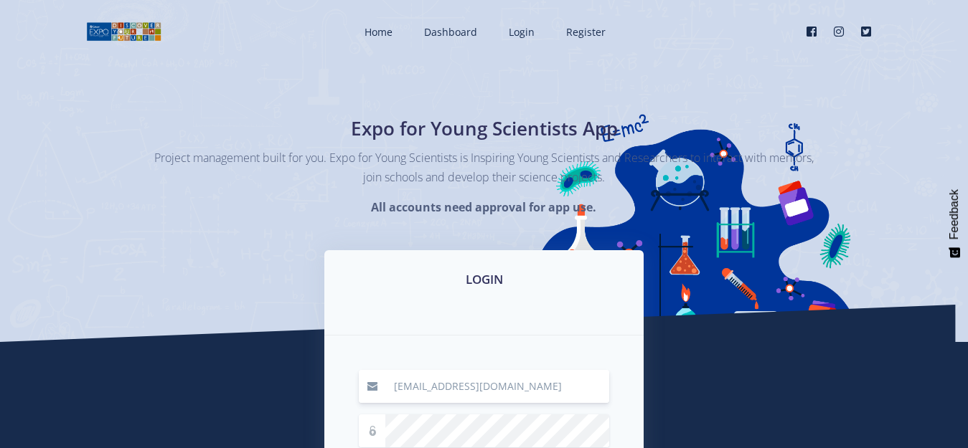
type input "[EMAIL_ADDRESS][DOMAIN_NAME]"
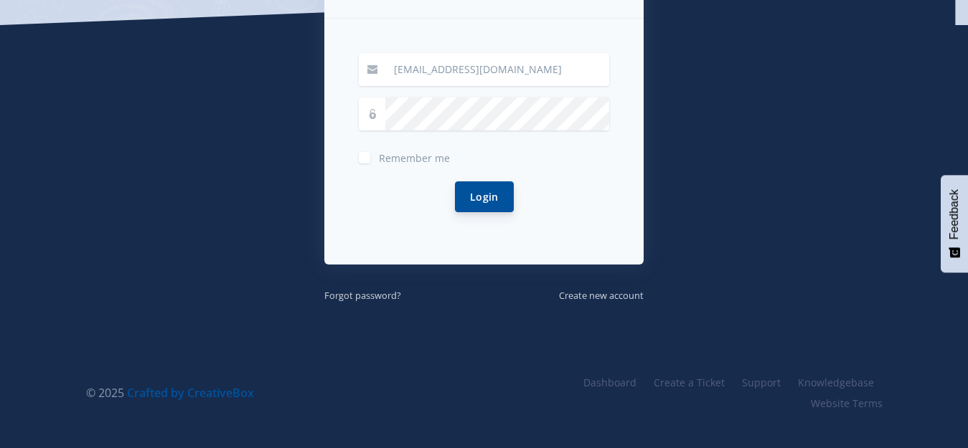
click at [487, 199] on button "Login" at bounding box center [484, 196] width 59 height 31
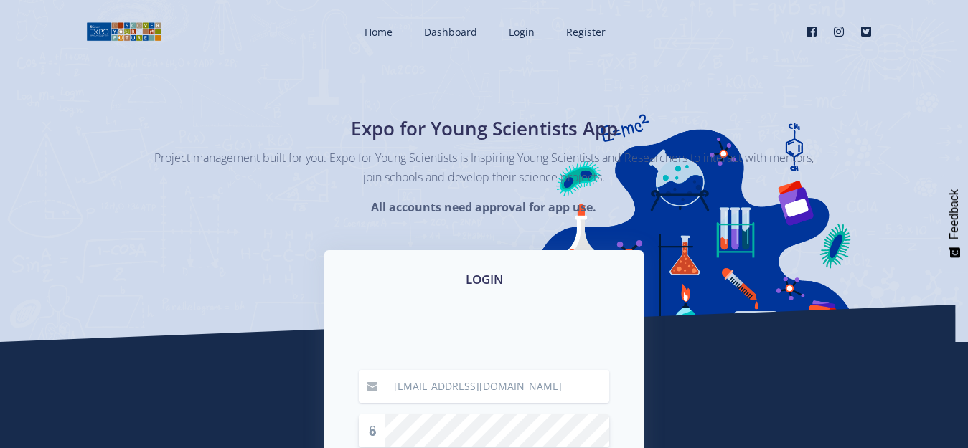
scroll to position [317, 0]
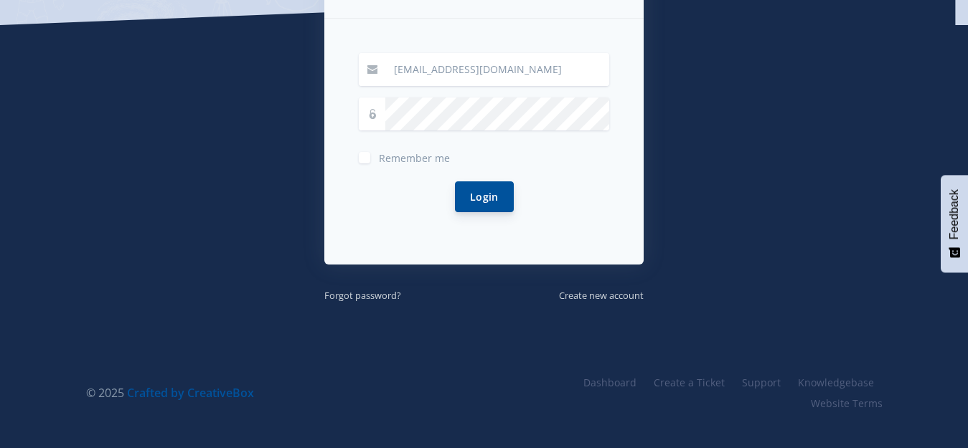
click at [488, 198] on button "Login" at bounding box center [484, 196] width 59 height 31
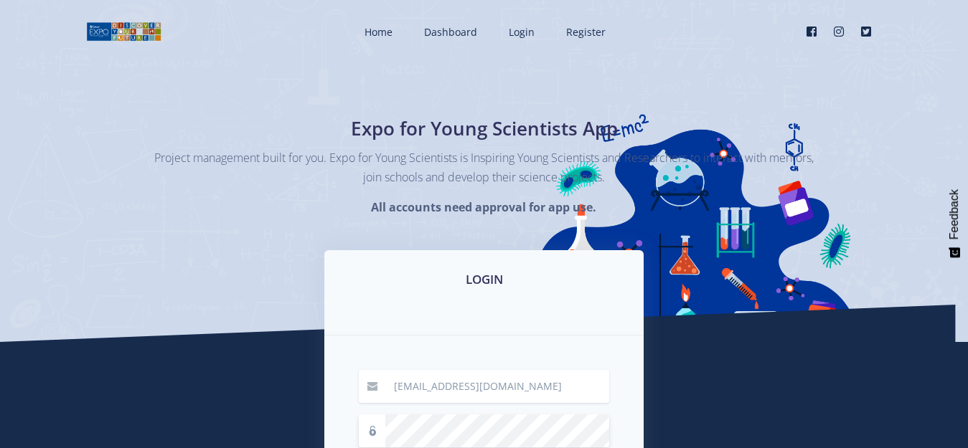
scroll to position [317, 0]
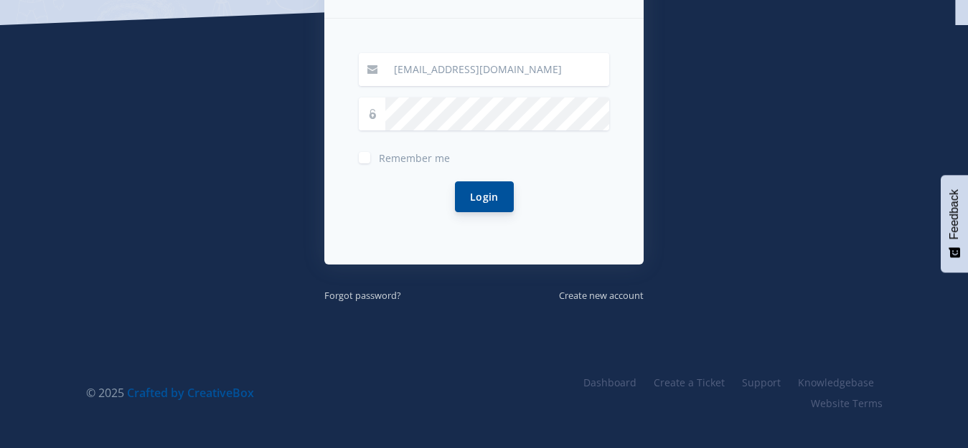
click at [481, 201] on button "Login" at bounding box center [484, 196] width 59 height 31
click at [480, 201] on button "Login" at bounding box center [484, 196] width 59 height 31
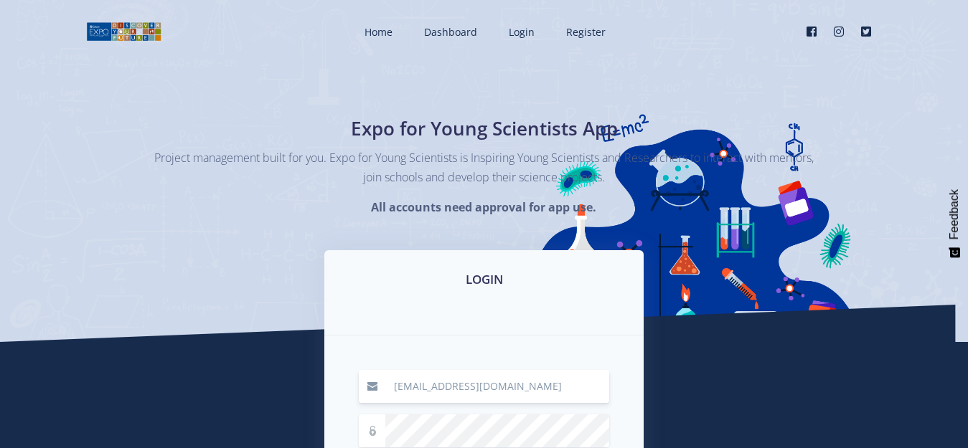
click at [524, 387] on input "[EMAIL_ADDRESS][DOMAIN_NAME]" at bounding box center [497, 386] width 224 height 33
click at [496, 387] on input "MakoloiG@stpatrickst.co.za" at bounding box center [497, 386] width 224 height 33
type input "MakoloiG@stpatricks.co.za"
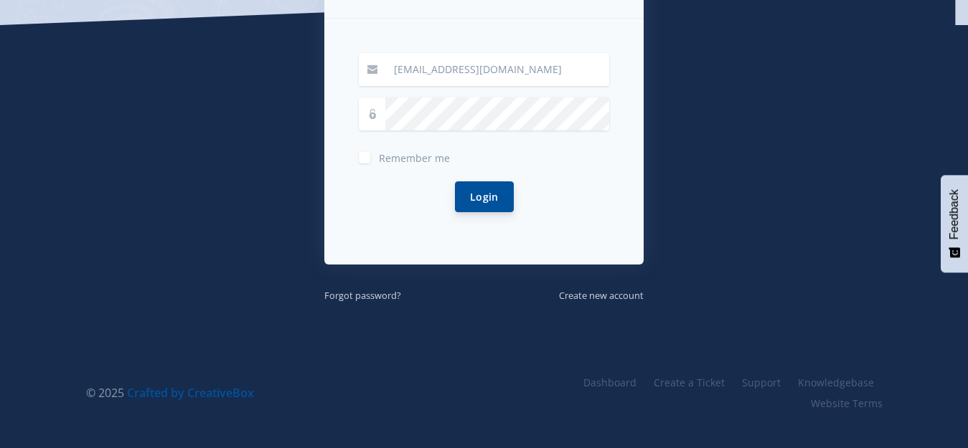
click at [491, 198] on button "Login" at bounding box center [484, 196] width 59 height 31
